Goal: Book appointment/travel/reservation

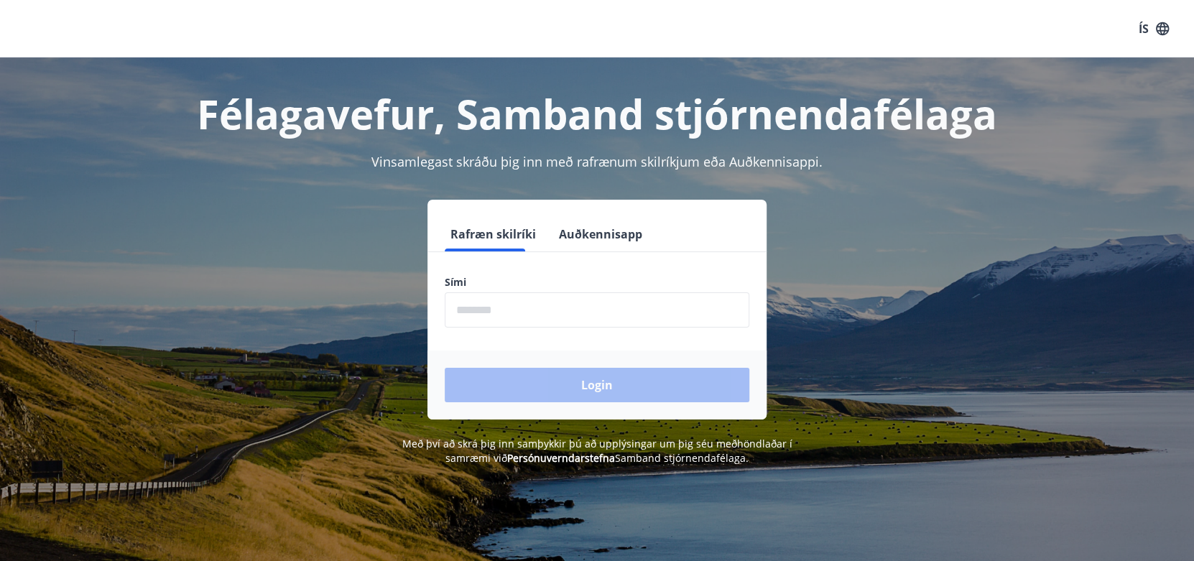
click at [465, 305] on input "phone" at bounding box center [597, 309] width 305 height 35
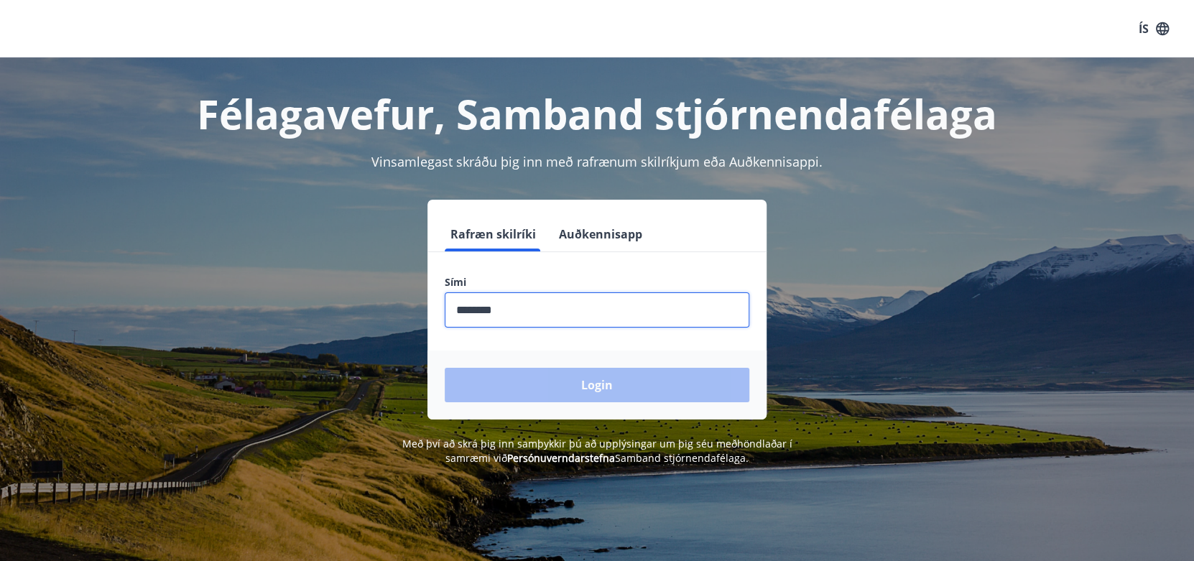
type input "********"
click at [445, 368] on button "Login" at bounding box center [597, 385] width 305 height 34
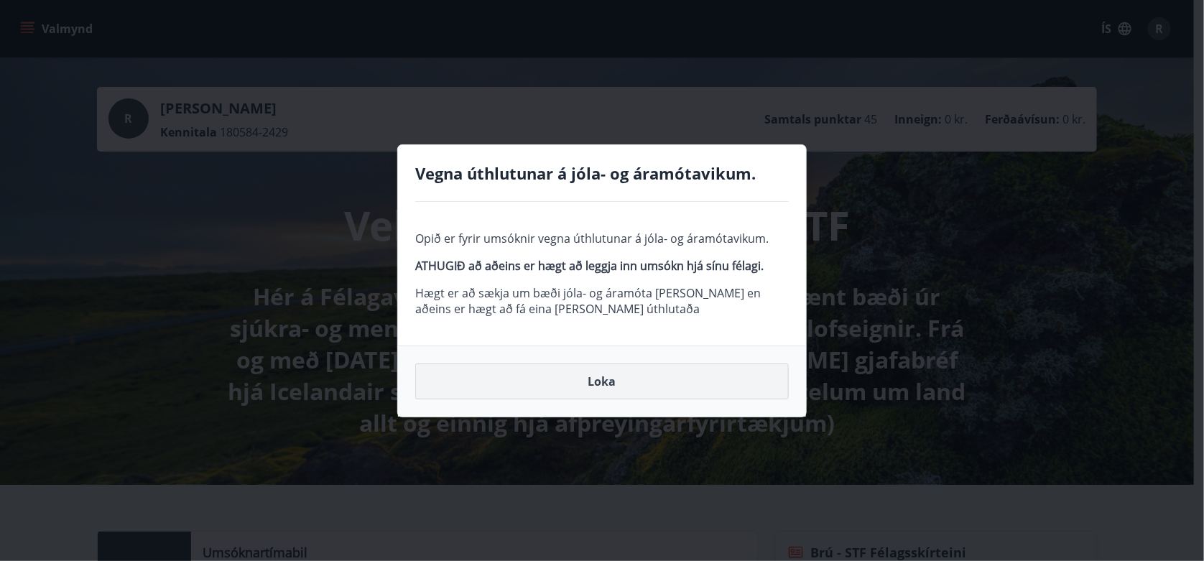
click at [616, 379] on button "Loka" at bounding box center [602, 381] width 374 height 36
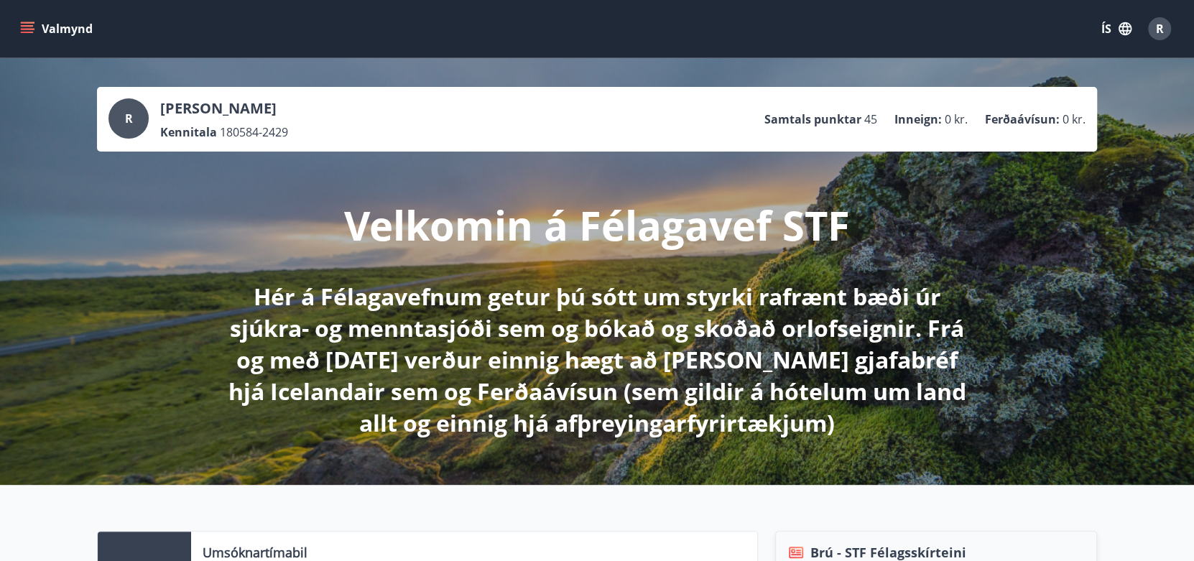
click at [28, 22] on icon "menu" at bounding box center [27, 29] width 14 height 14
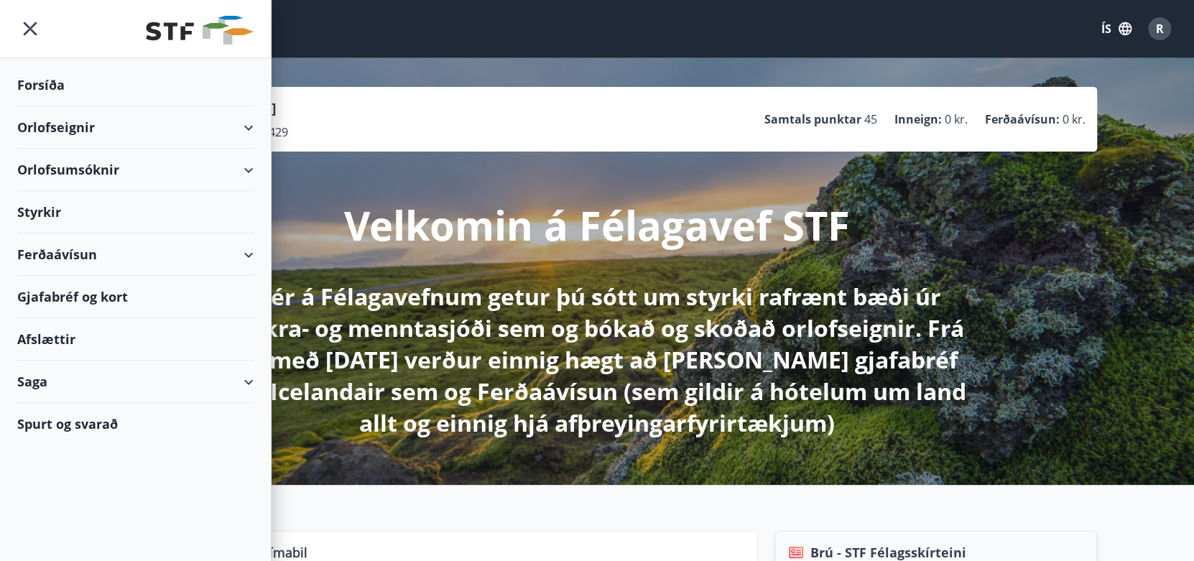
click at [74, 113] on div "Orlofseignir" at bounding box center [135, 127] width 236 height 42
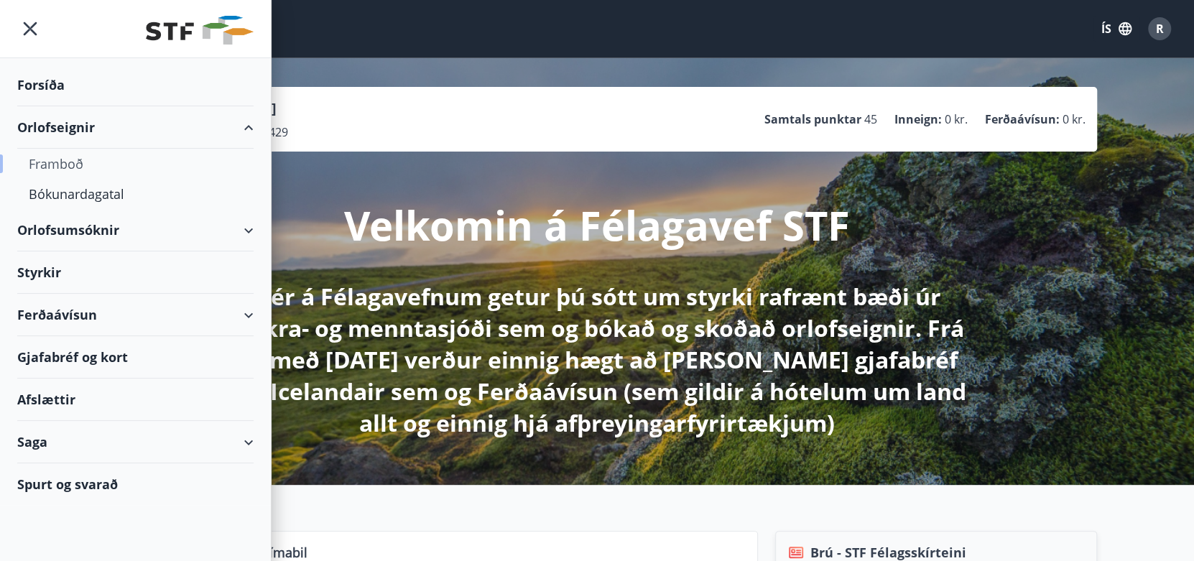
click at [62, 163] on div "Framboð" at bounding box center [135, 164] width 213 height 30
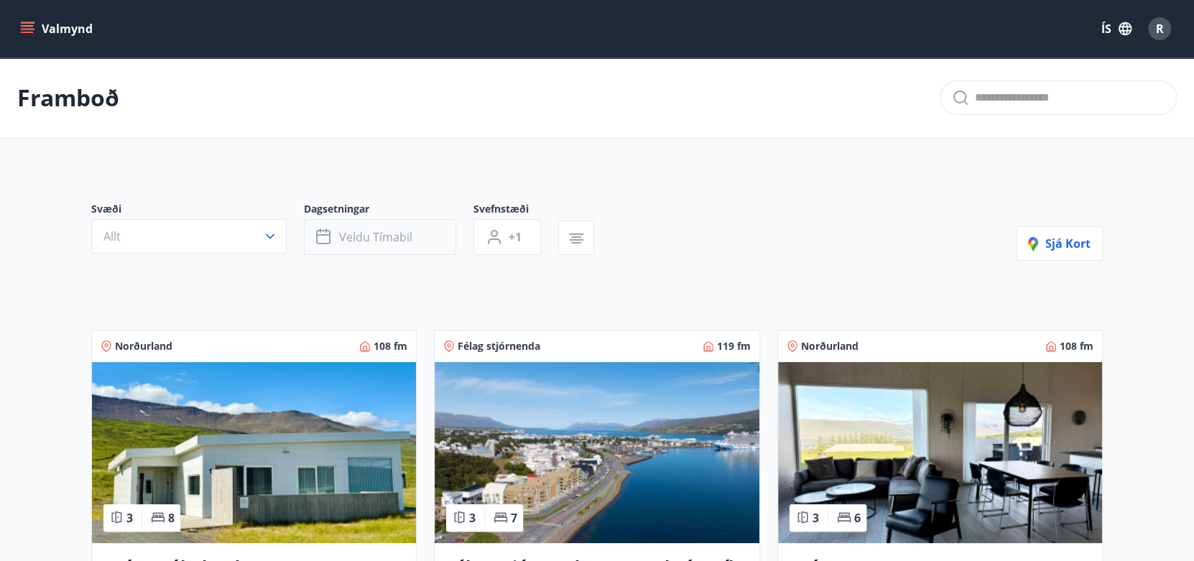
click at [379, 228] on button "Veldu tímabil" at bounding box center [380, 237] width 152 height 36
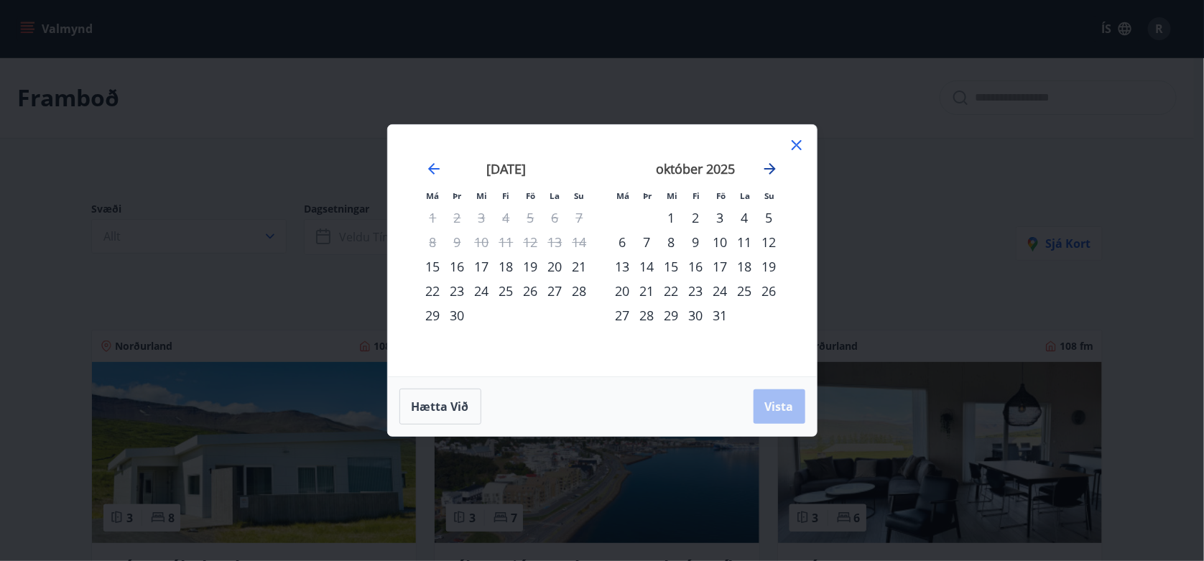
click at [769, 169] on icon "Move forward to switch to the next month." at bounding box center [769, 168] width 11 height 11
click at [699, 261] on div "18" at bounding box center [696, 266] width 24 height 24
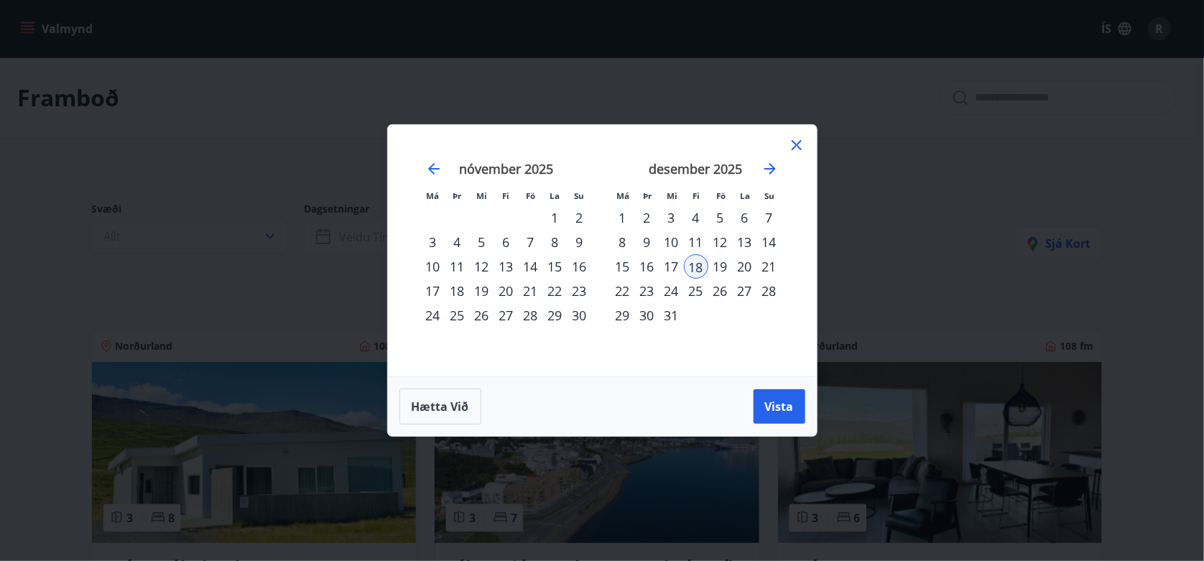
click at [623, 287] on div "22" at bounding box center [623, 291] width 24 height 24
click at [773, 405] on span "Vista" at bounding box center [779, 407] width 29 height 16
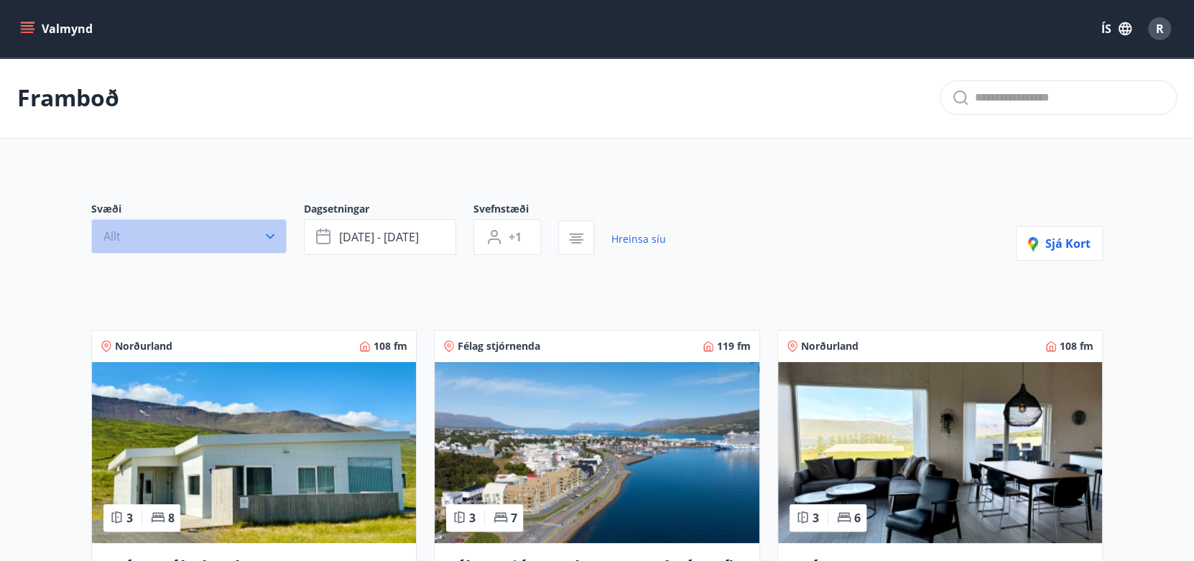
click at [244, 235] on button "Allt" at bounding box center [188, 236] width 195 height 34
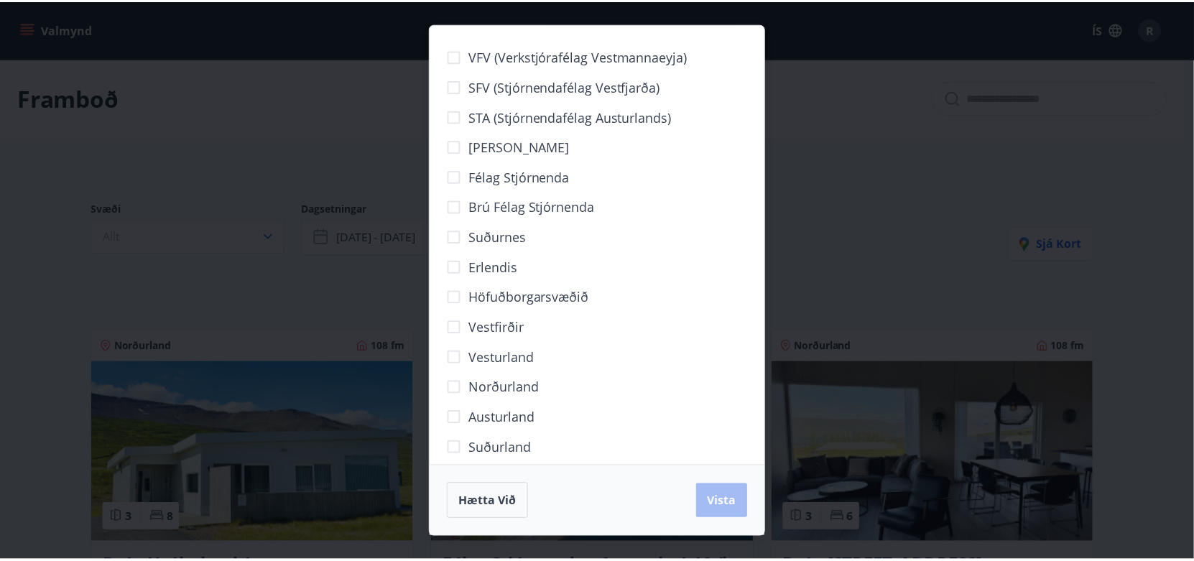
scroll to position [14, 0]
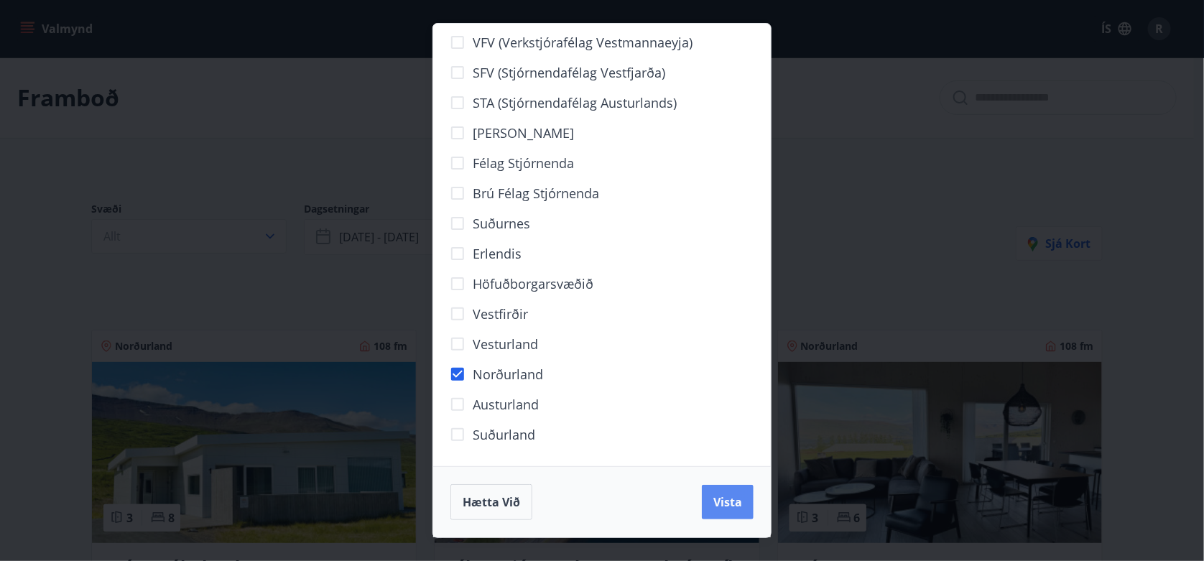
click at [729, 506] on span "Vista" at bounding box center [727, 502] width 29 height 16
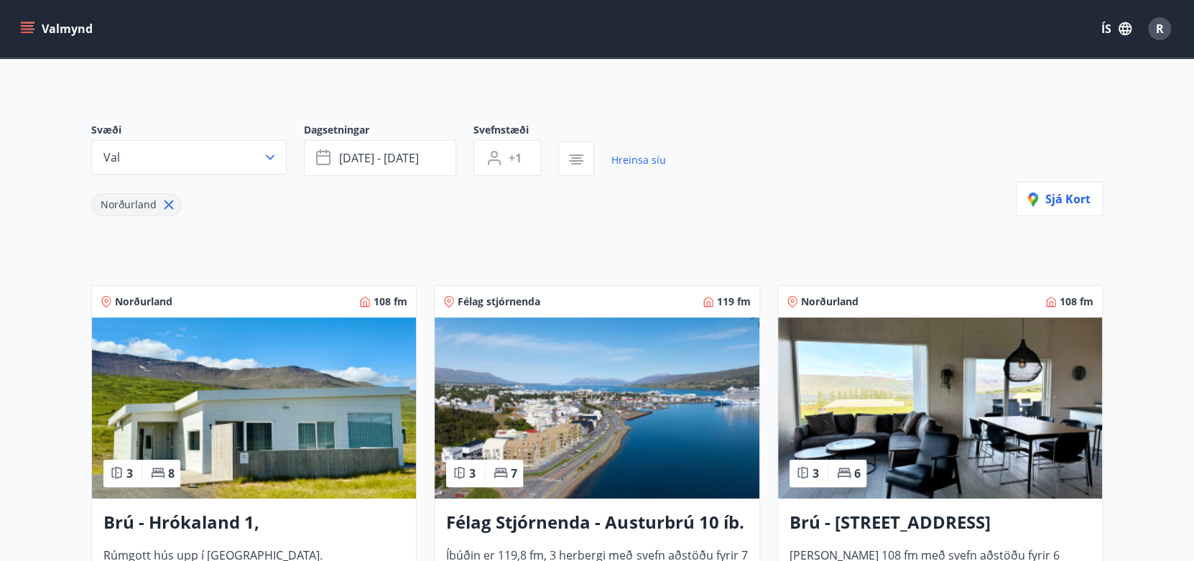
scroll to position [287, 0]
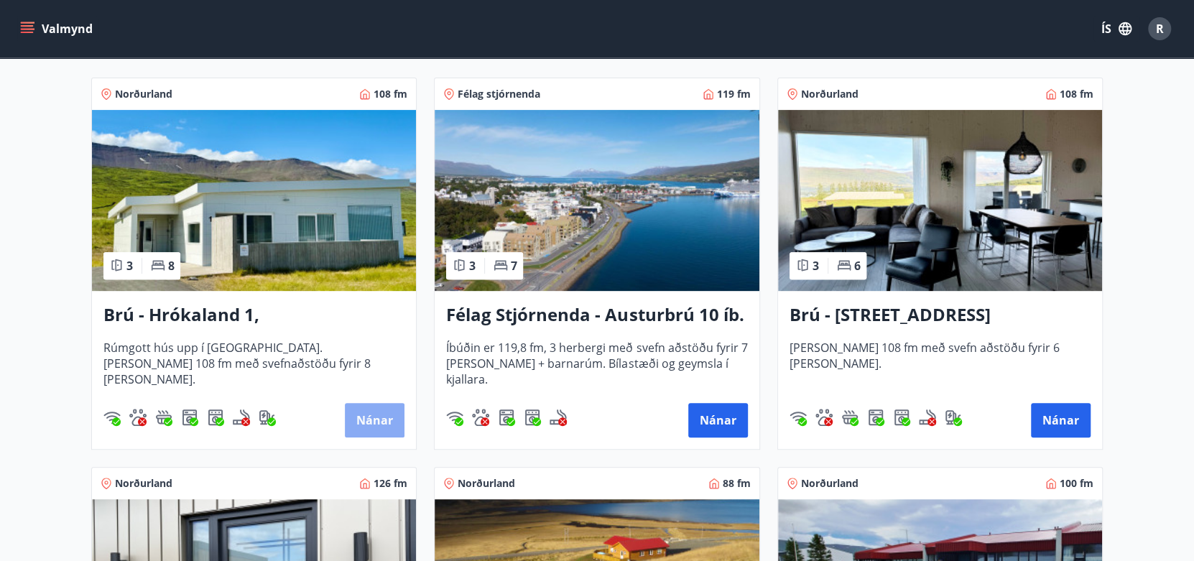
click at [379, 427] on button "Nánar" at bounding box center [375, 420] width 60 height 34
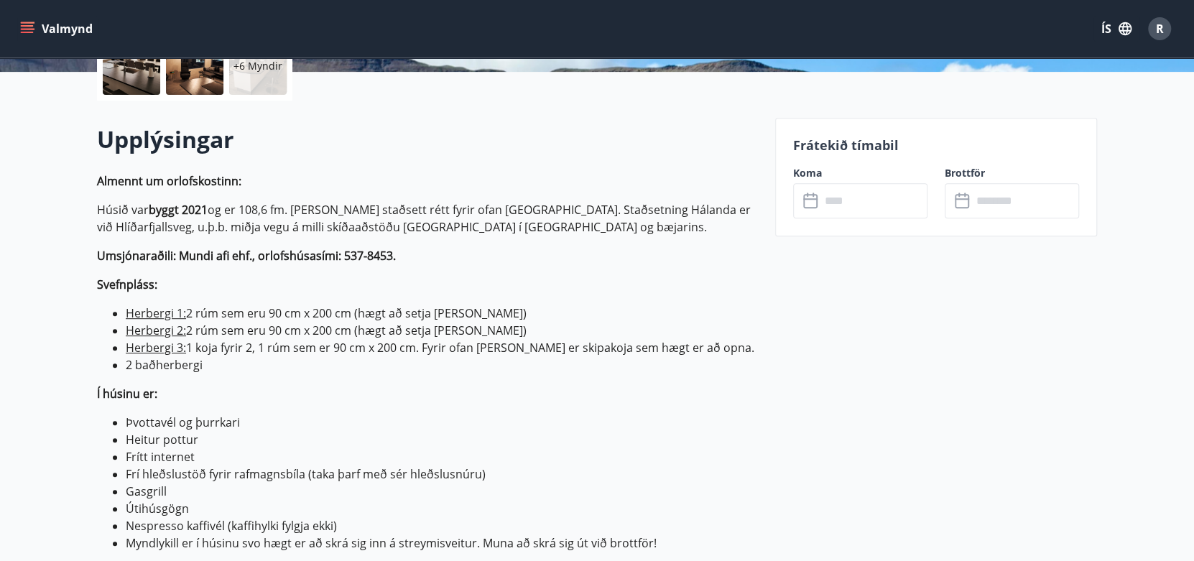
scroll to position [718, 0]
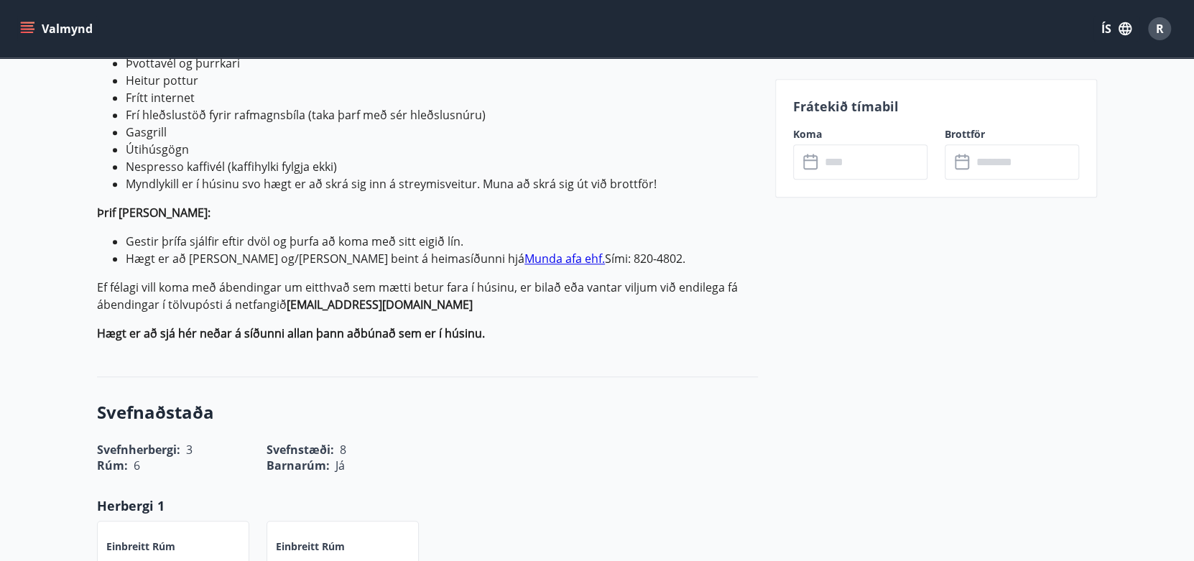
click at [833, 143] on div "Koma ​ ​" at bounding box center [852, 153] width 152 height 52
click at [833, 152] on input "text" at bounding box center [873, 161] width 107 height 35
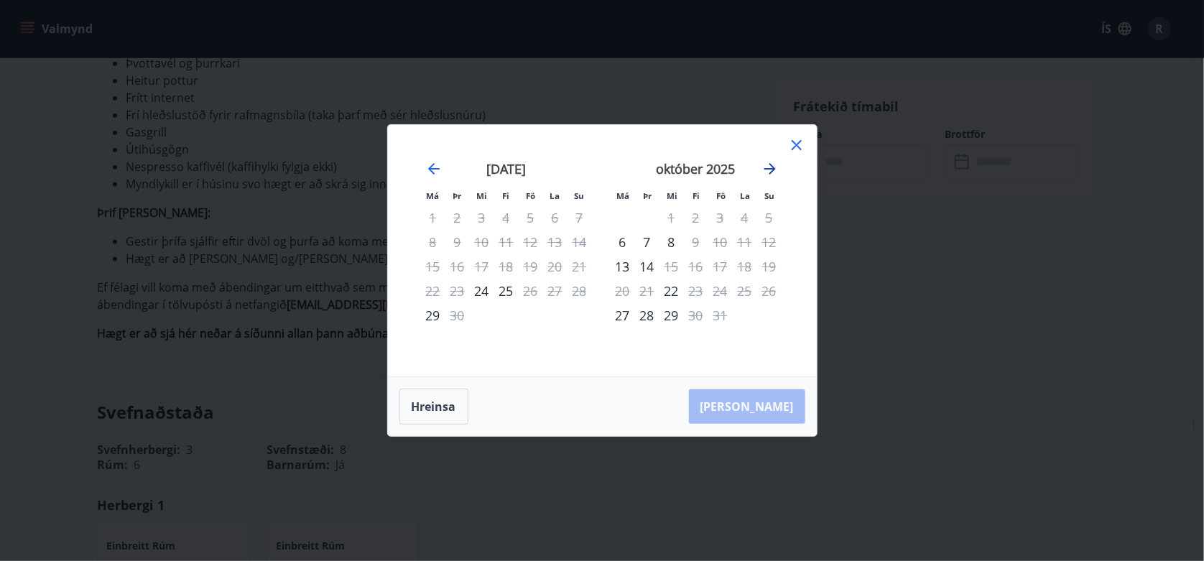
click at [769, 169] on icon "Move forward to switch to the next month." at bounding box center [769, 168] width 11 height 11
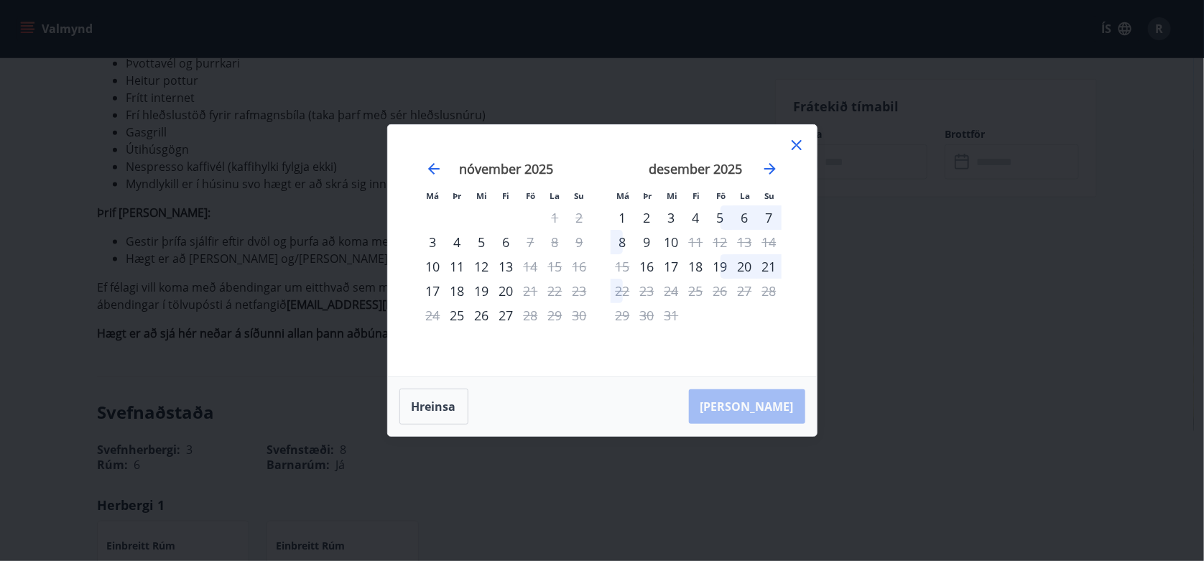
click at [719, 265] on div "19" at bounding box center [720, 266] width 24 height 24
click at [772, 266] on div "21" at bounding box center [769, 266] width 24 height 24
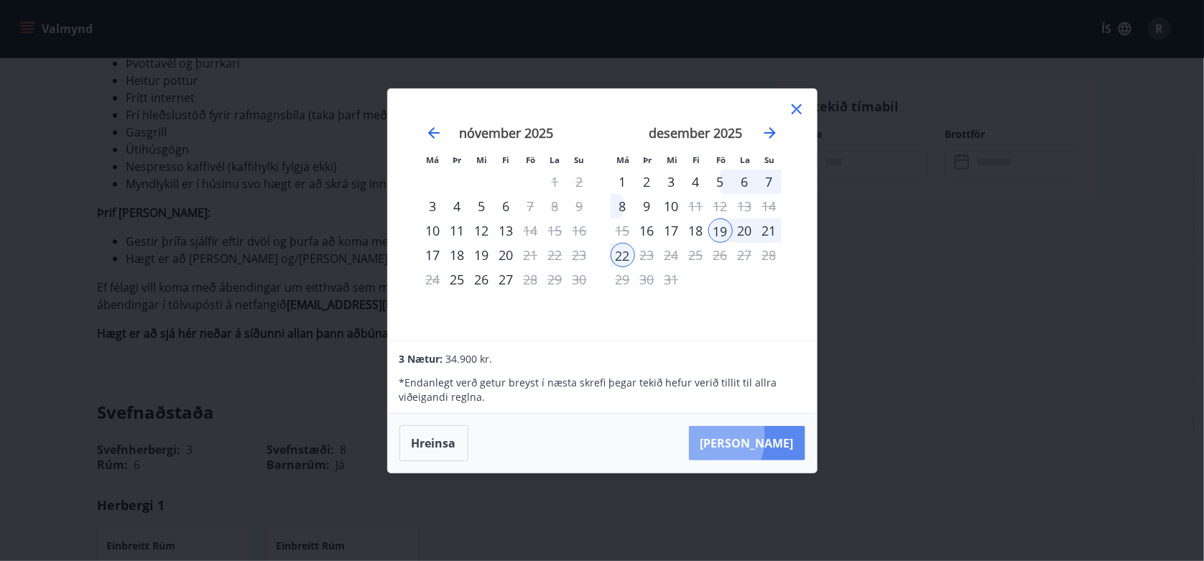
click at [747, 437] on button "[PERSON_NAME]" at bounding box center [747, 443] width 116 height 34
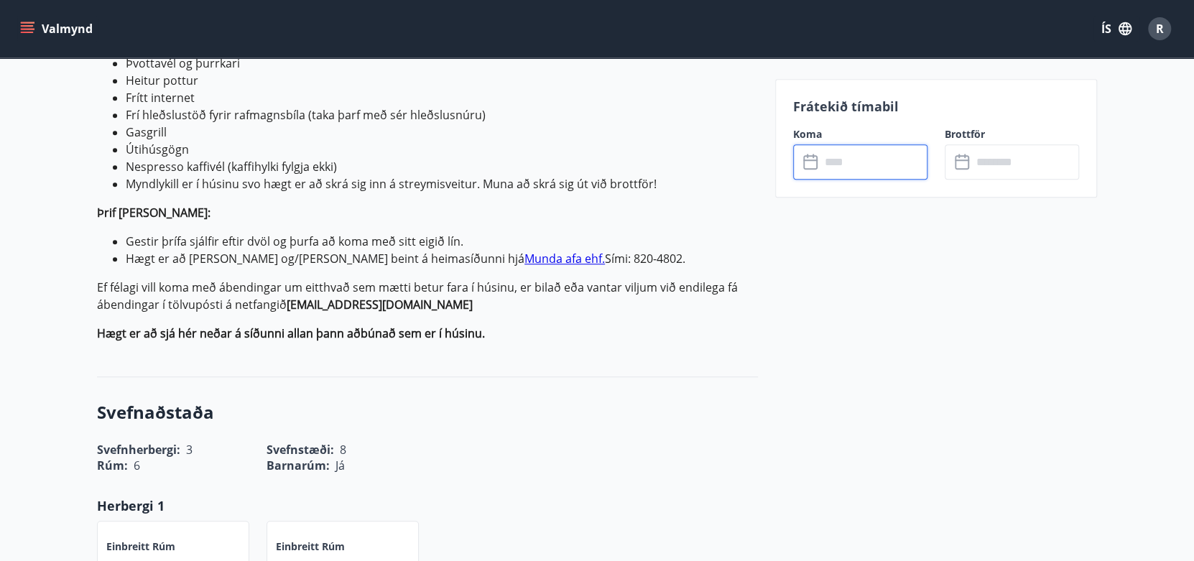
type input "******"
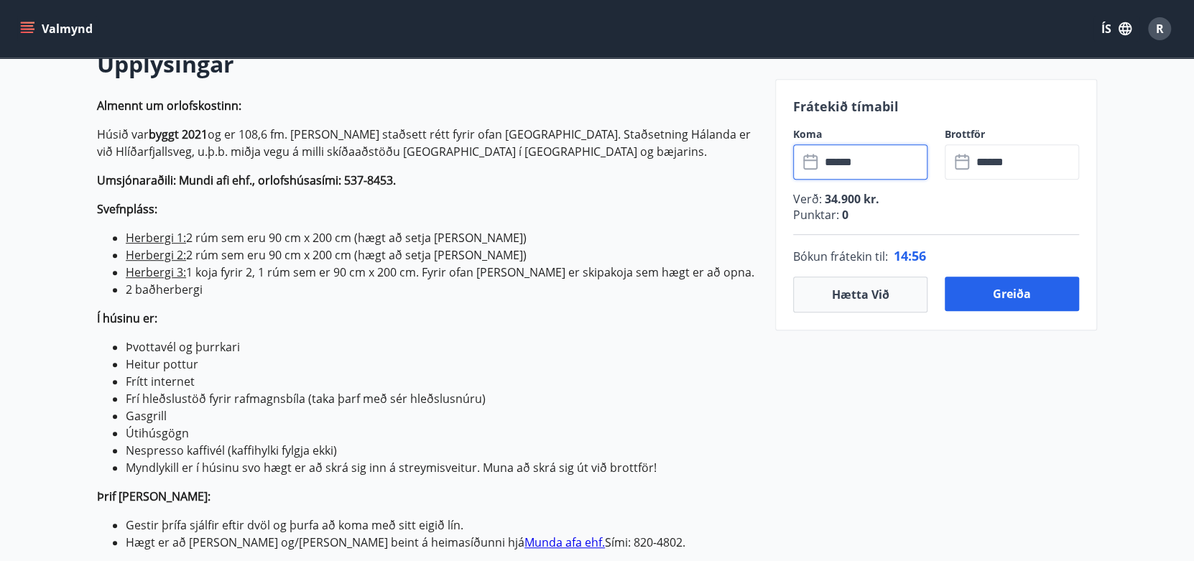
scroll to position [431, 0]
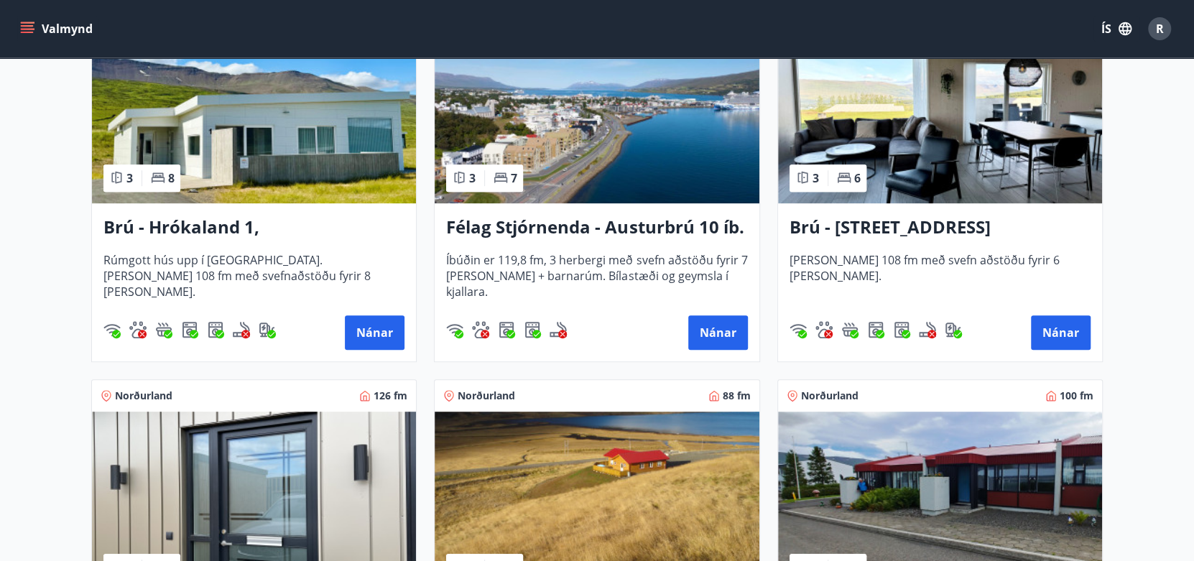
scroll to position [575, 0]
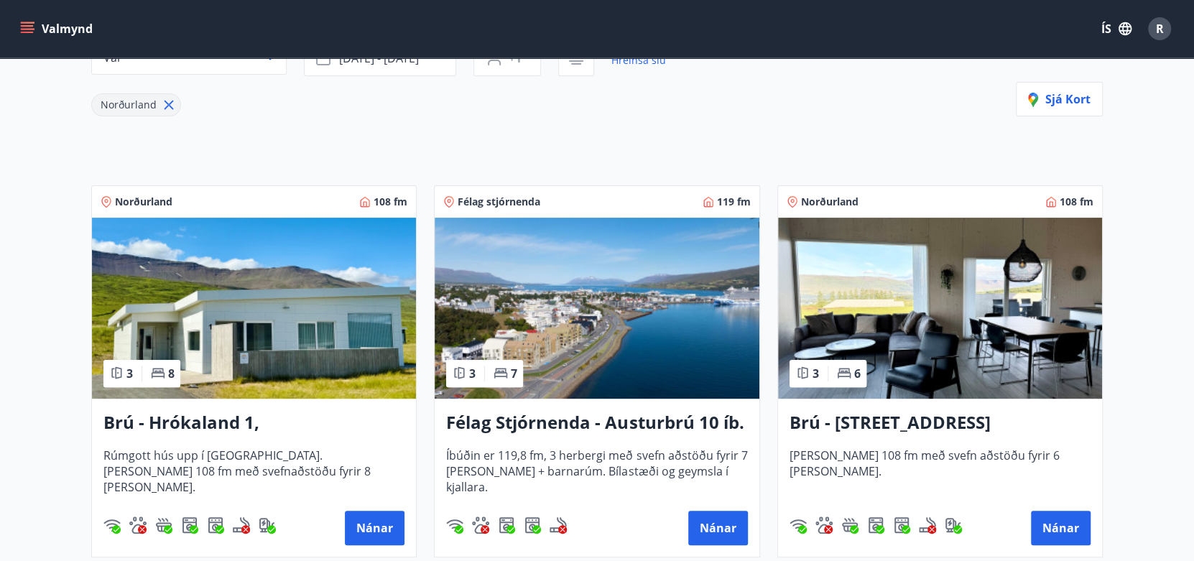
click at [616, 266] on img at bounding box center [597, 308] width 324 height 181
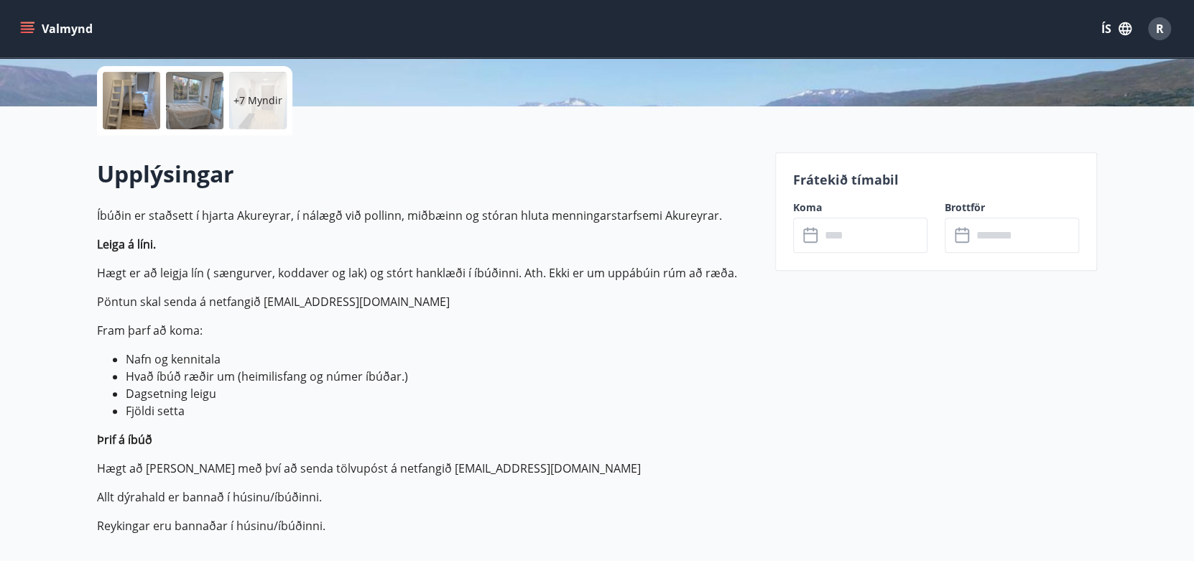
scroll to position [359, 0]
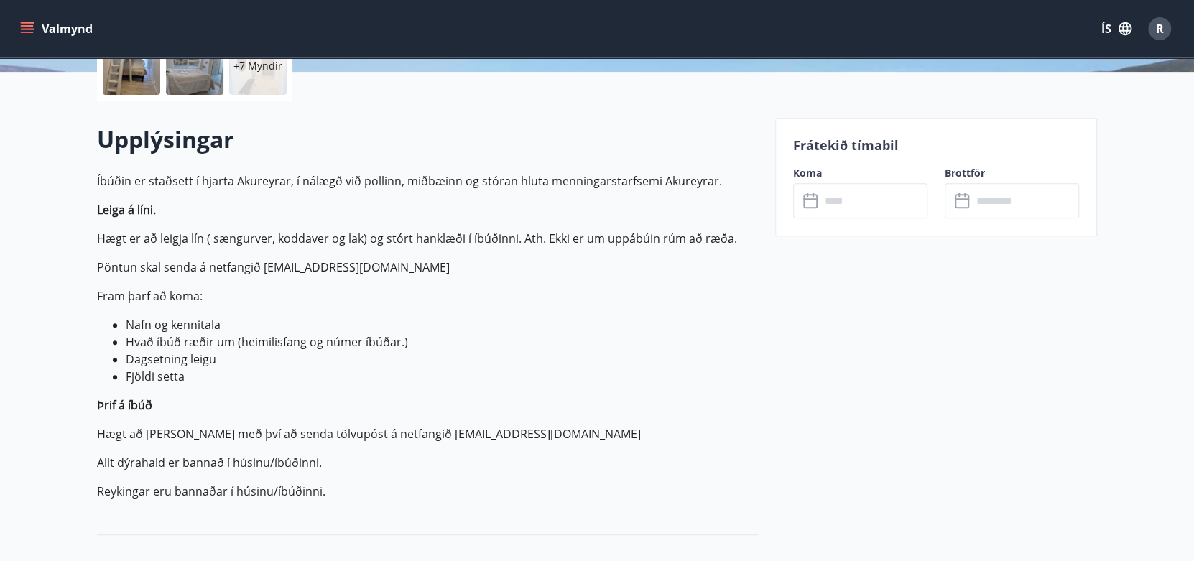
click at [850, 206] on input "text" at bounding box center [873, 200] width 107 height 35
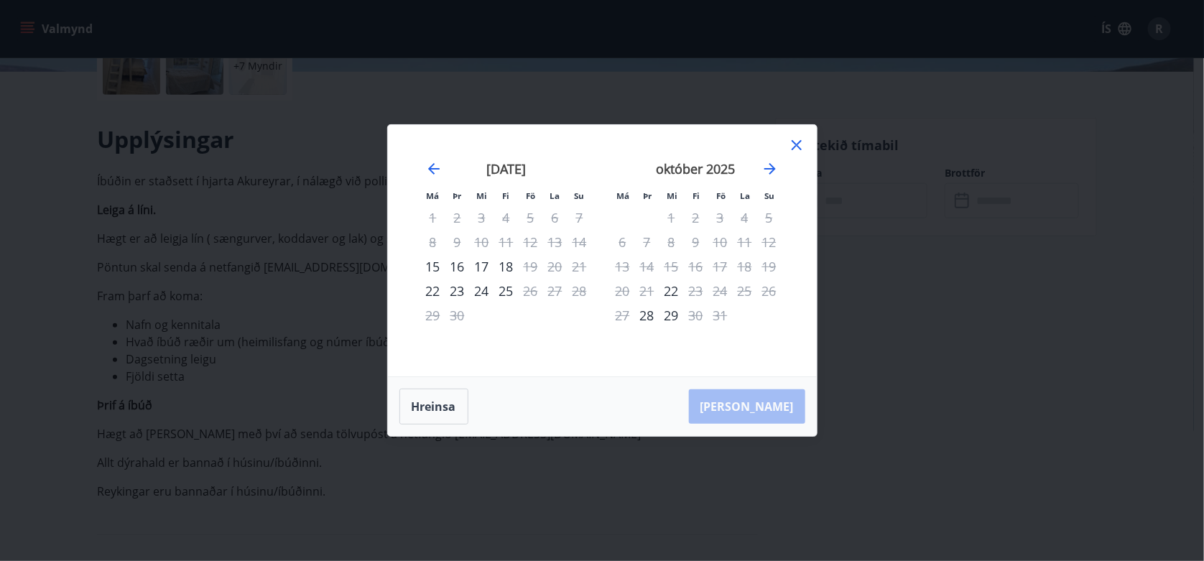
click at [759, 169] on div "október 2025" at bounding box center [696, 173] width 171 height 63
click at [769, 167] on icon "Move forward to switch to the next month." at bounding box center [769, 168] width 17 height 17
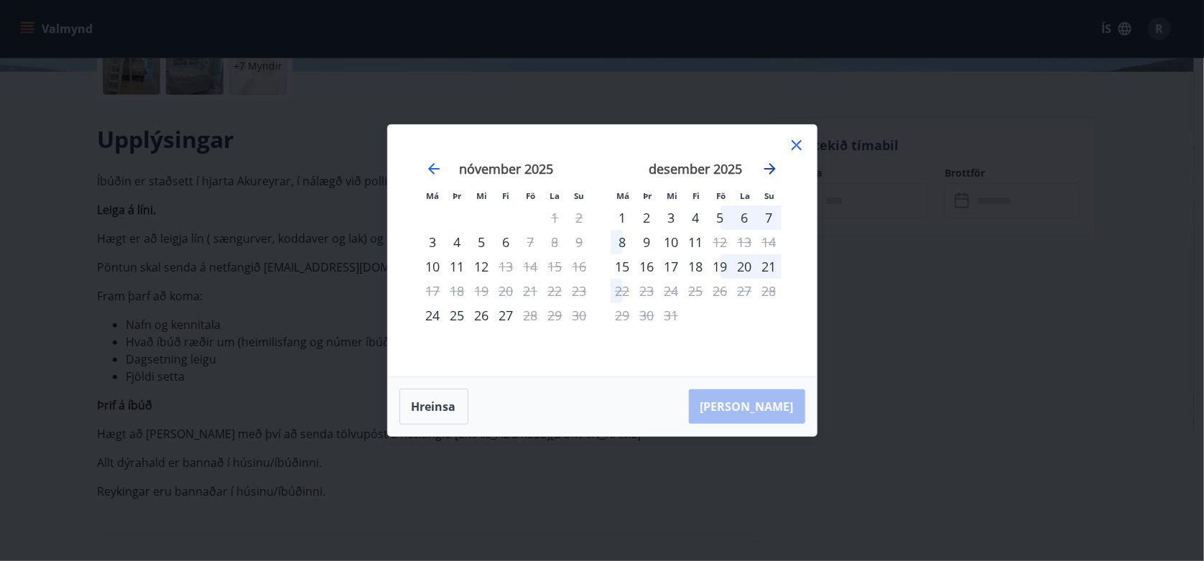
click at [769, 167] on icon "Move forward to switch to the next month." at bounding box center [769, 168] width 17 height 17
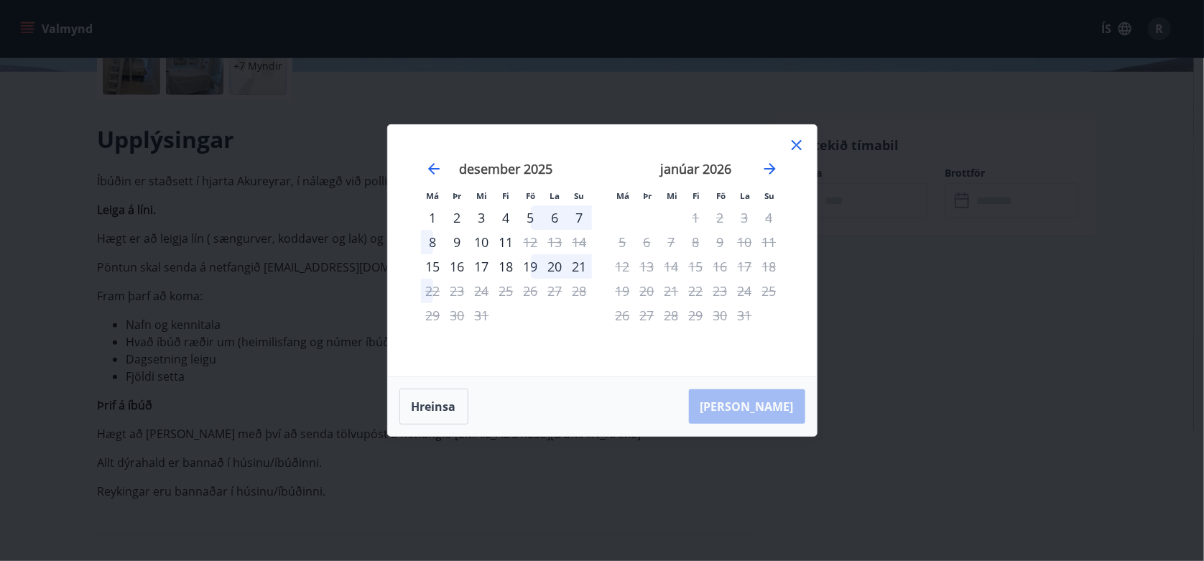
click at [796, 147] on icon at bounding box center [796, 144] width 17 height 17
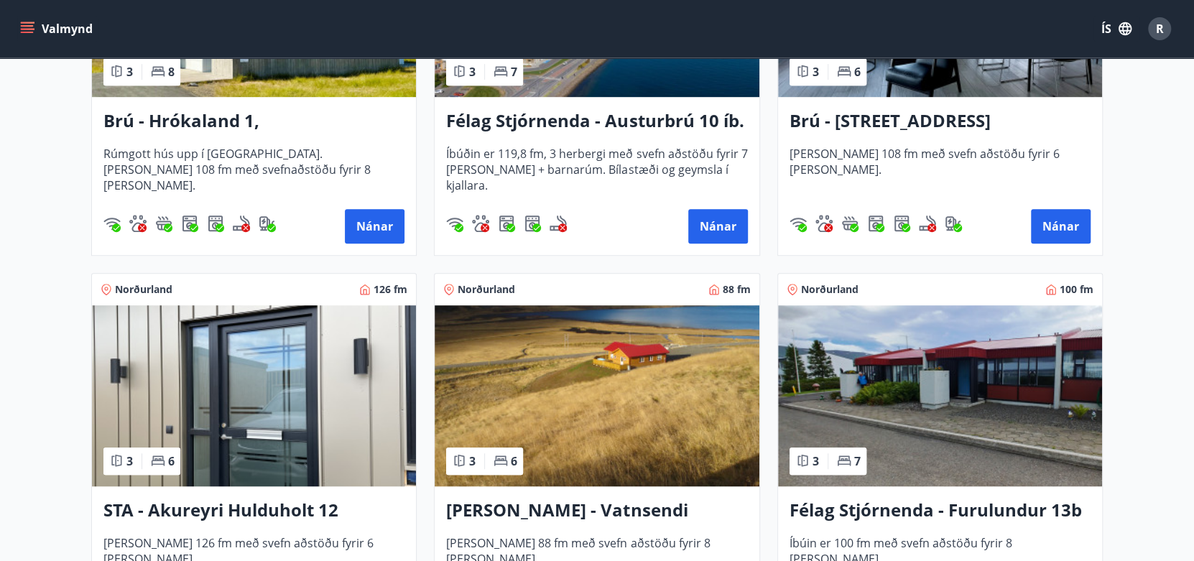
scroll to position [502, 0]
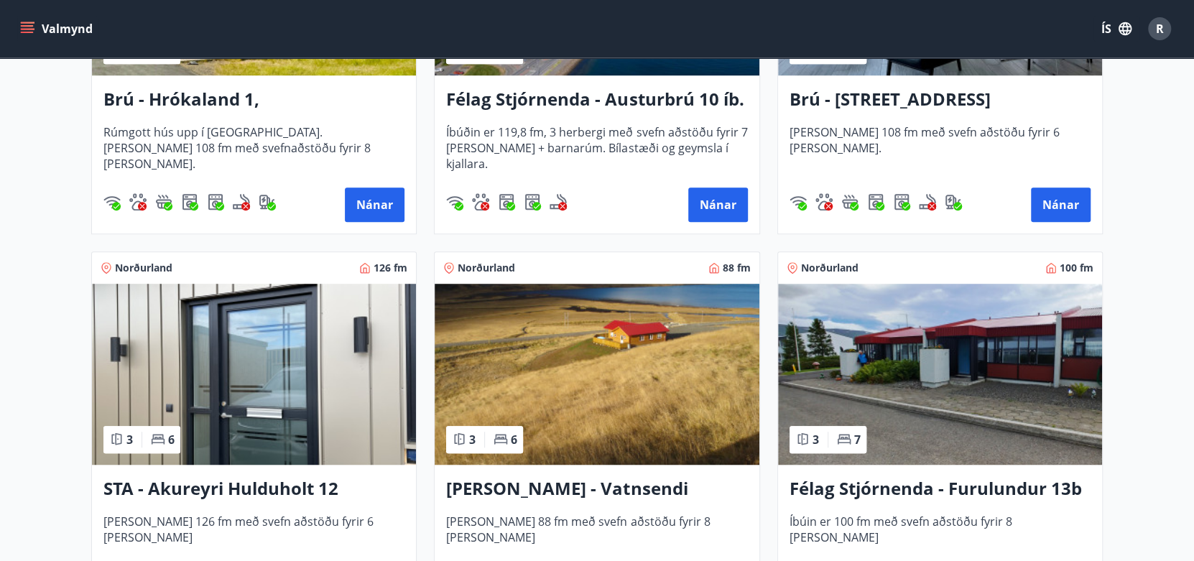
click at [280, 371] on img at bounding box center [254, 374] width 324 height 181
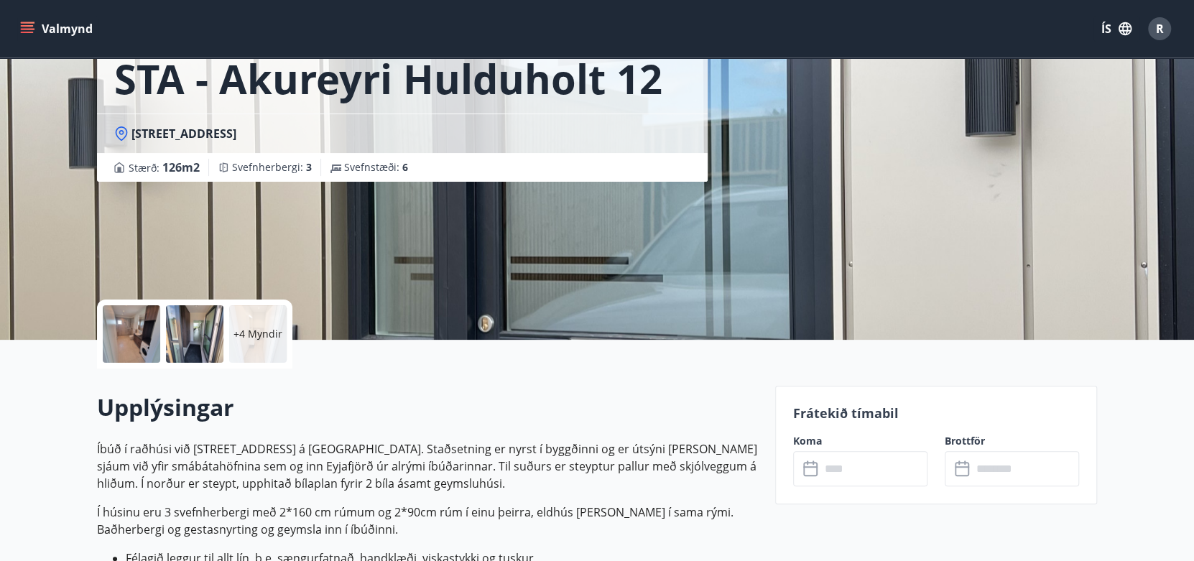
scroll to position [215, 0]
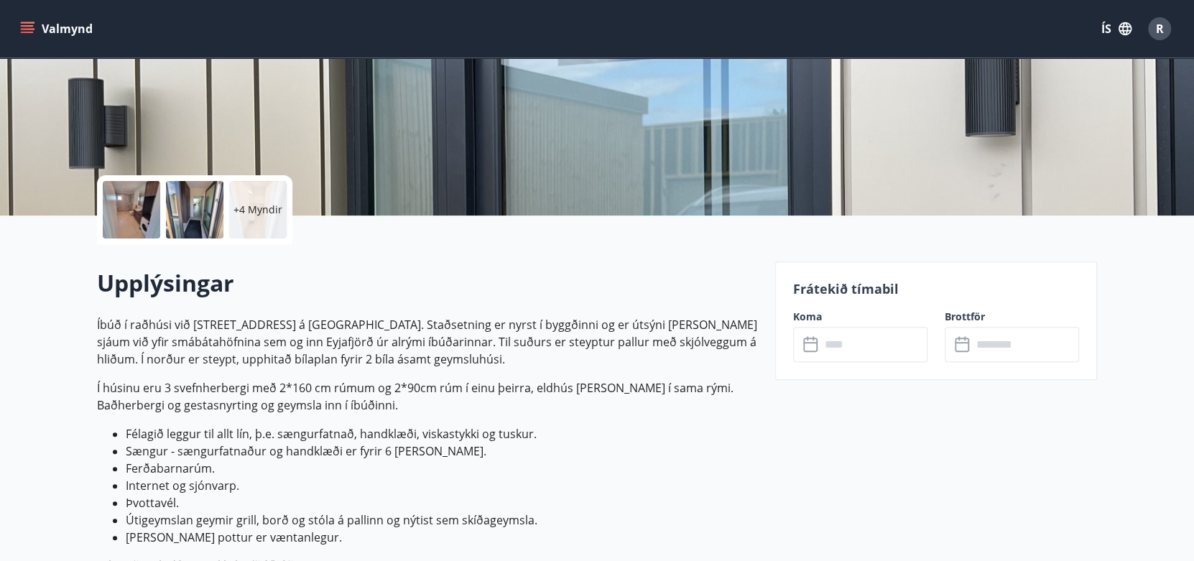
click at [859, 343] on input "text" at bounding box center [873, 344] width 107 height 35
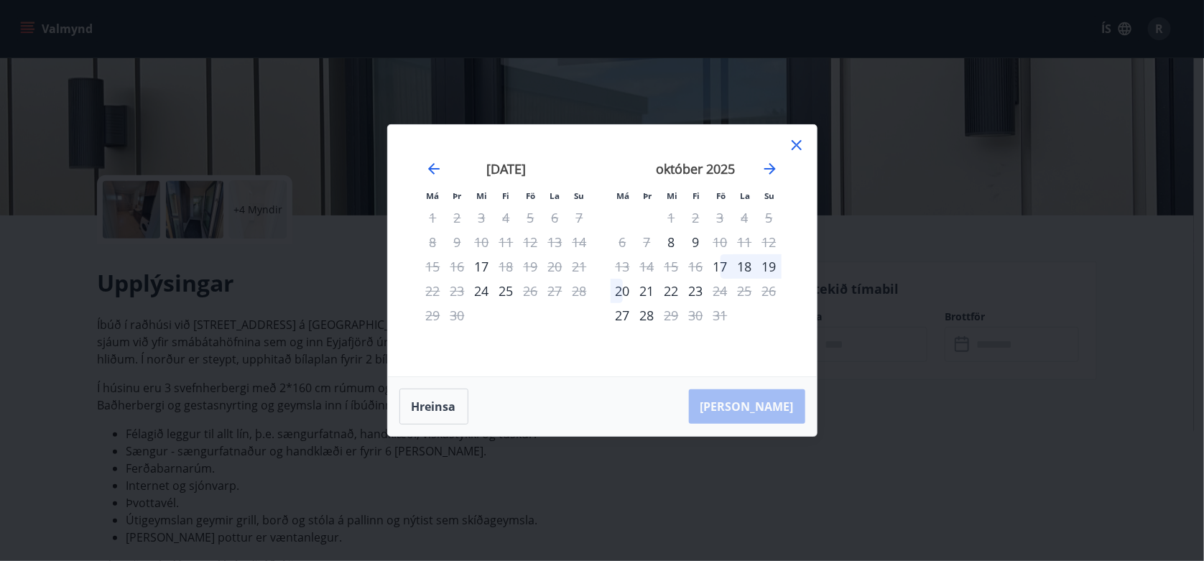
click at [793, 149] on icon at bounding box center [796, 144] width 17 height 17
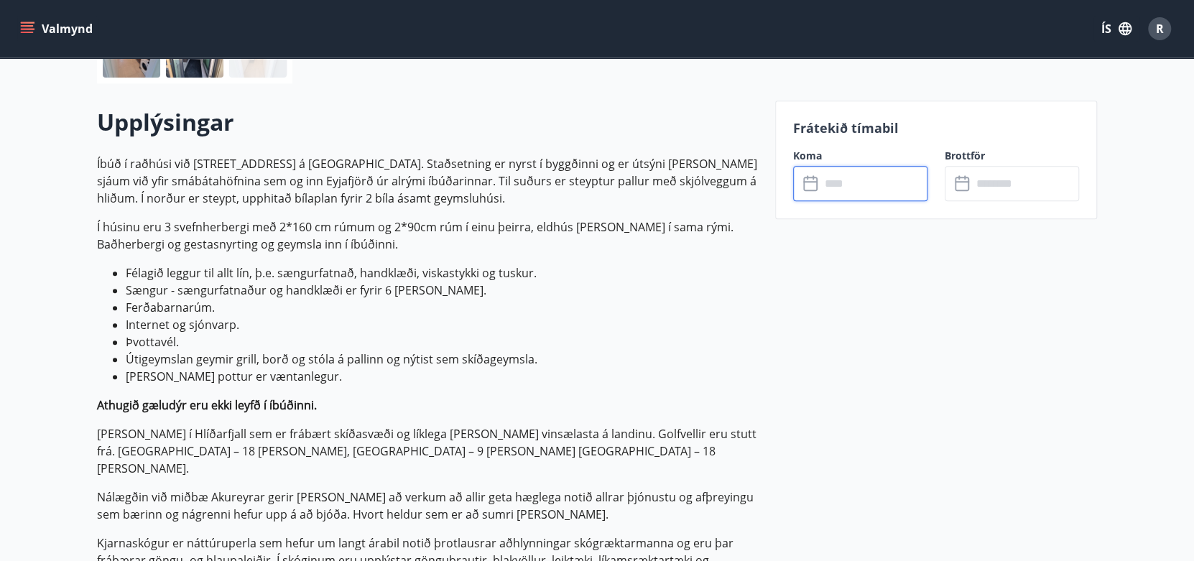
scroll to position [575, 0]
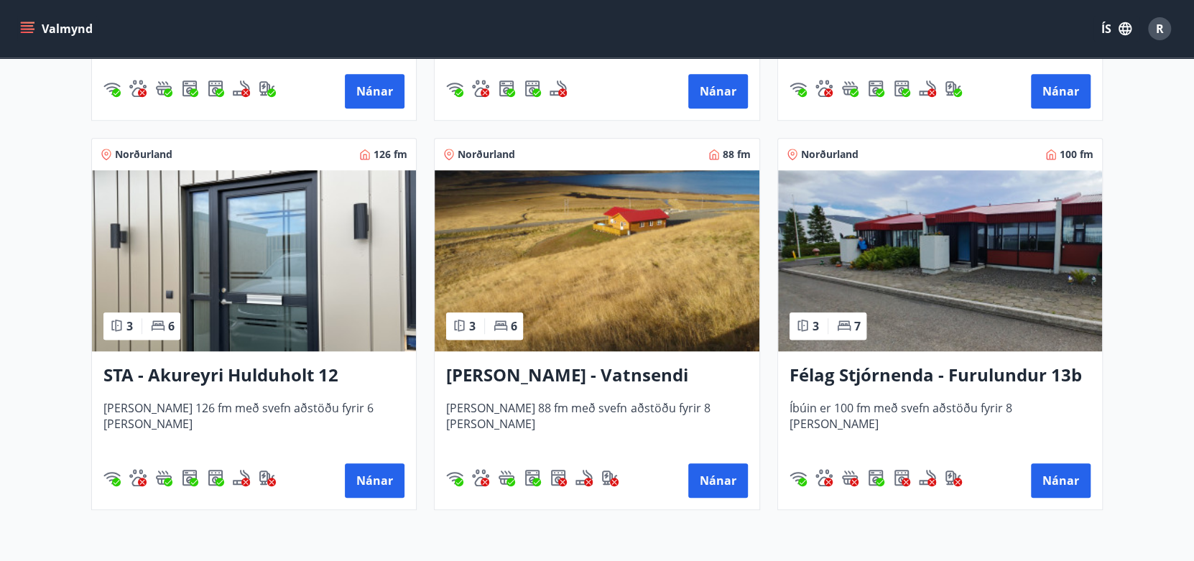
scroll to position [646, 0]
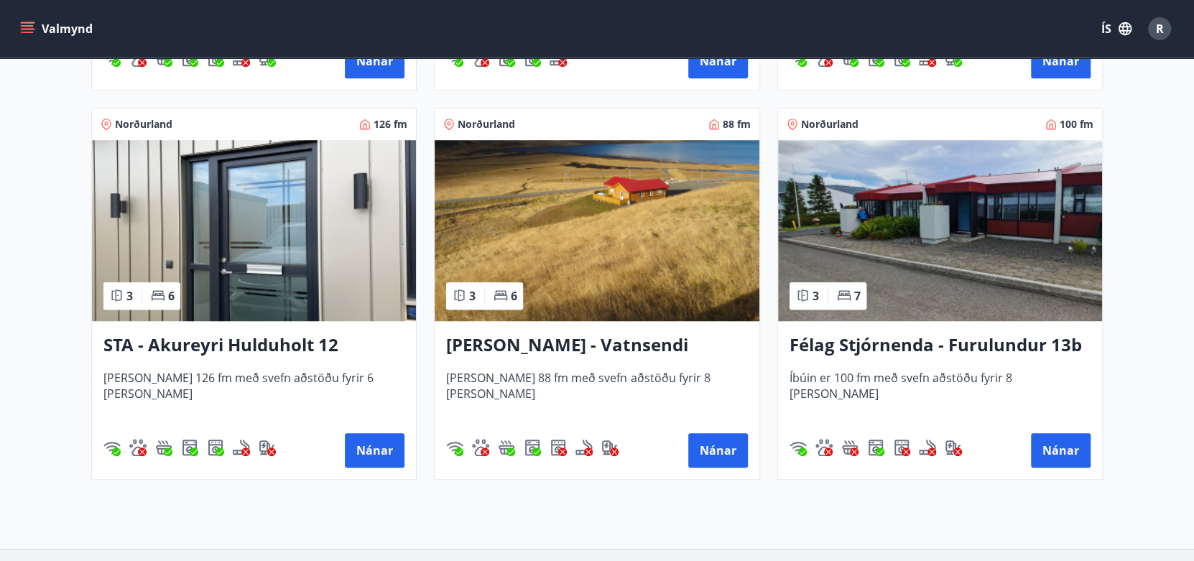
click at [853, 336] on h3 "Félag Stjórnenda - Furulundur 13b - [GEOGRAPHIC_DATA]" at bounding box center [939, 346] width 301 height 26
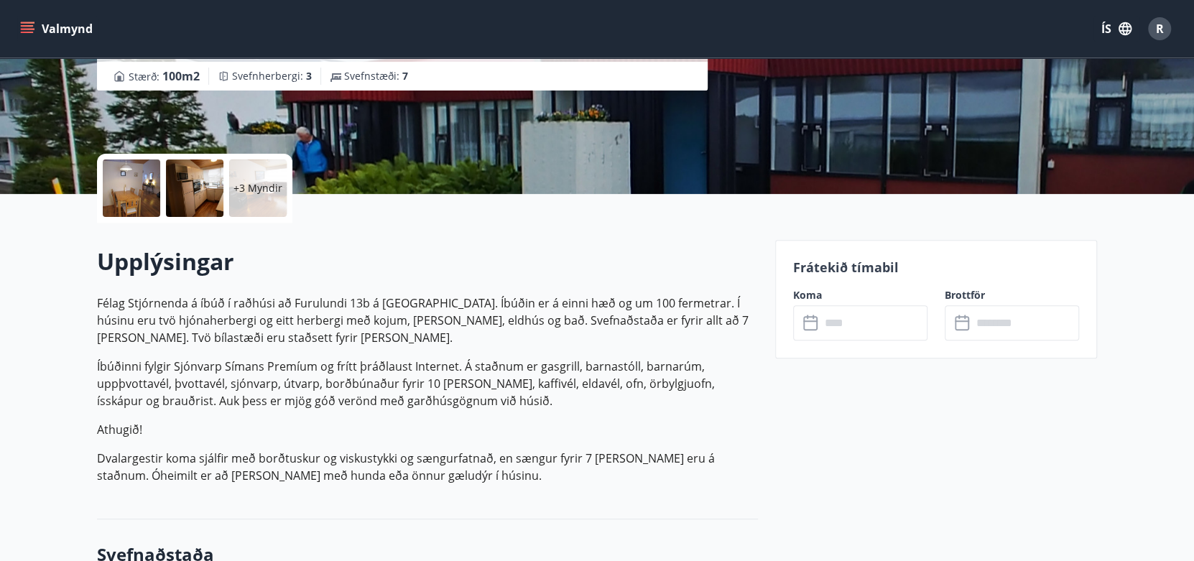
scroll to position [287, 0]
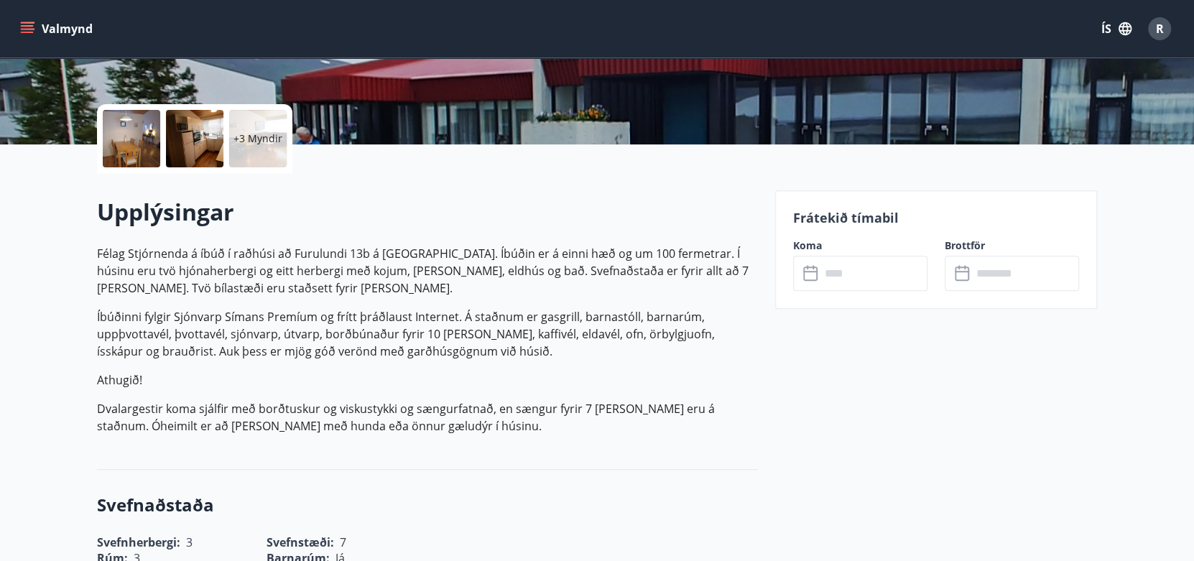
click at [852, 251] on label "Koma" at bounding box center [860, 245] width 134 height 14
click at [847, 275] on input "text" at bounding box center [873, 273] width 107 height 35
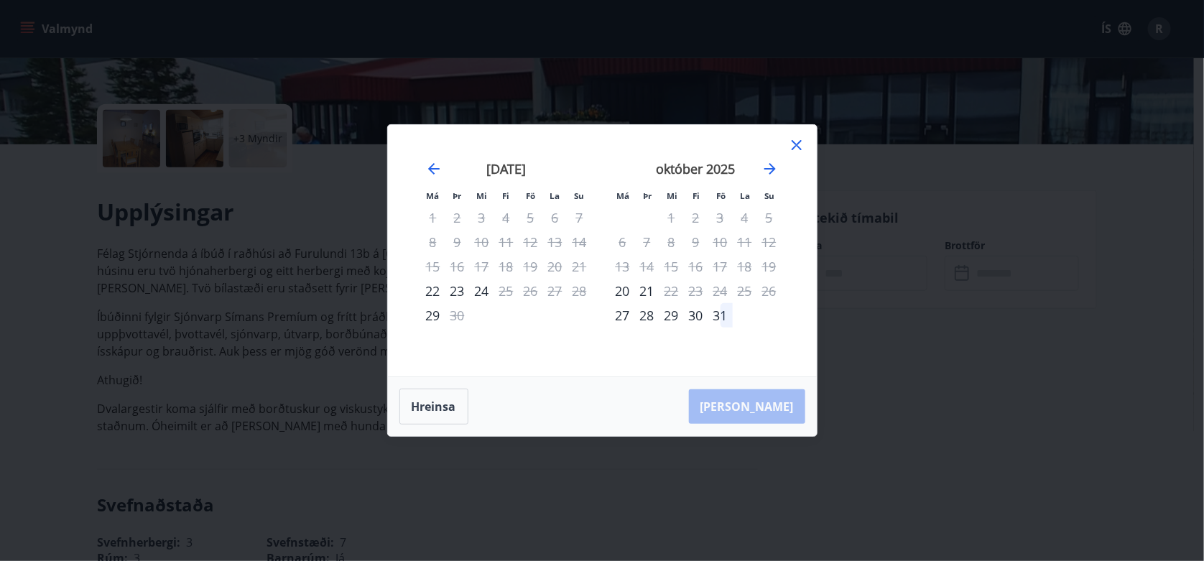
click at [805, 144] on div "Má Þr Mi Fi Fö La Su Má Þr Mi Fi Fö La Su [DATE] 1 2 3 4 5 6 7 8 9 10 11 12 13 …" at bounding box center [602, 250] width 429 height 251
click at [797, 144] on icon at bounding box center [797, 145] width 10 height 10
